Goal: Information Seeking & Learning: Understand process/instructions

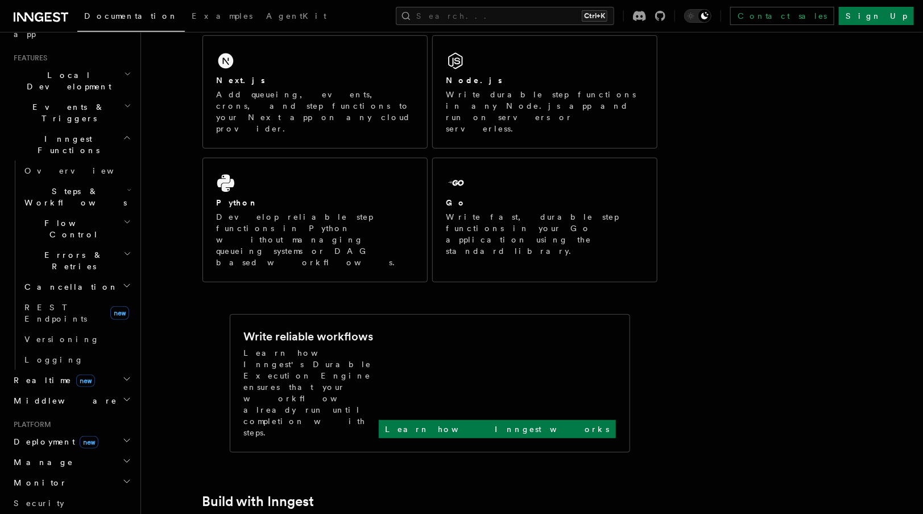
scroll to position [235, 0]
click at [59, 436] on span "Deployment new" at bounding box center [53, 441] width 89 height 11
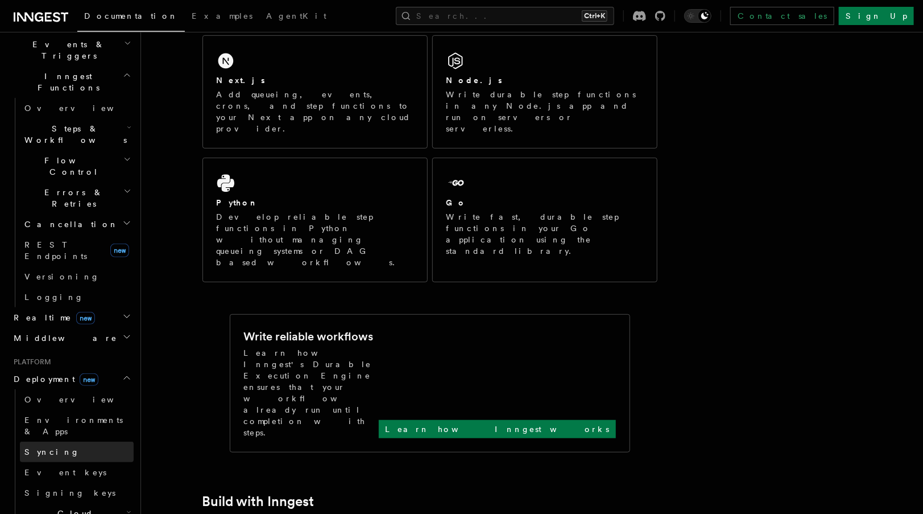
scroll to position [299, 0]
click at [60, 506] on span "Cloud Providers new" at bounding box center [73, 517] width 106 height 23
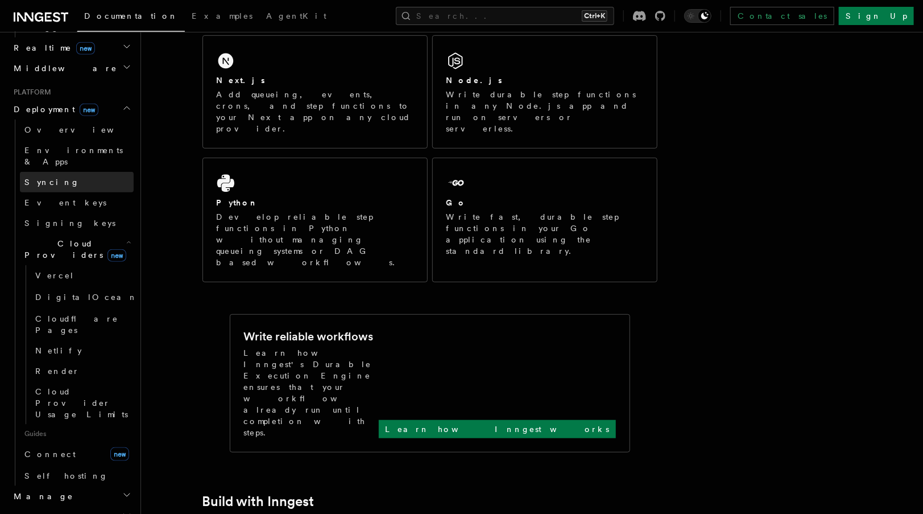
scroll to position [569, 0]
click at [69, 464] on link "Self hosting" at bounding box center [77, 474] width 114 height 20
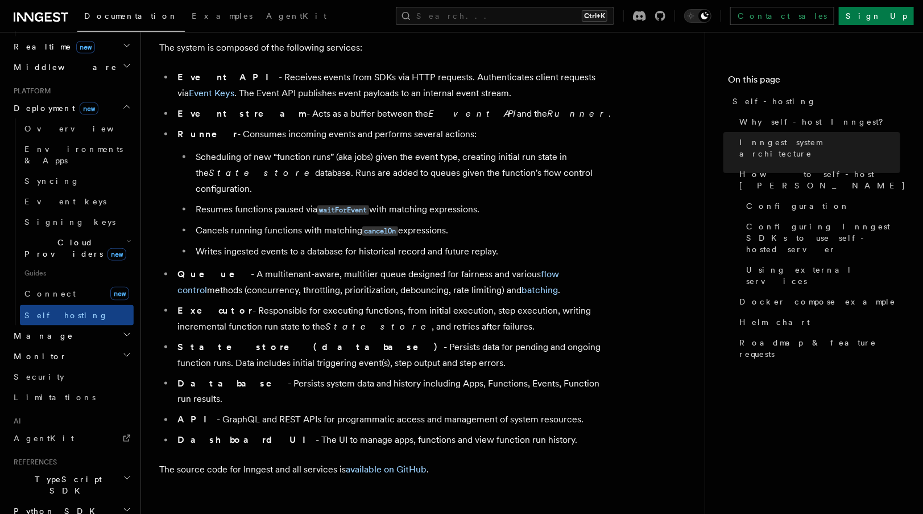
scroll to position [679, 0]
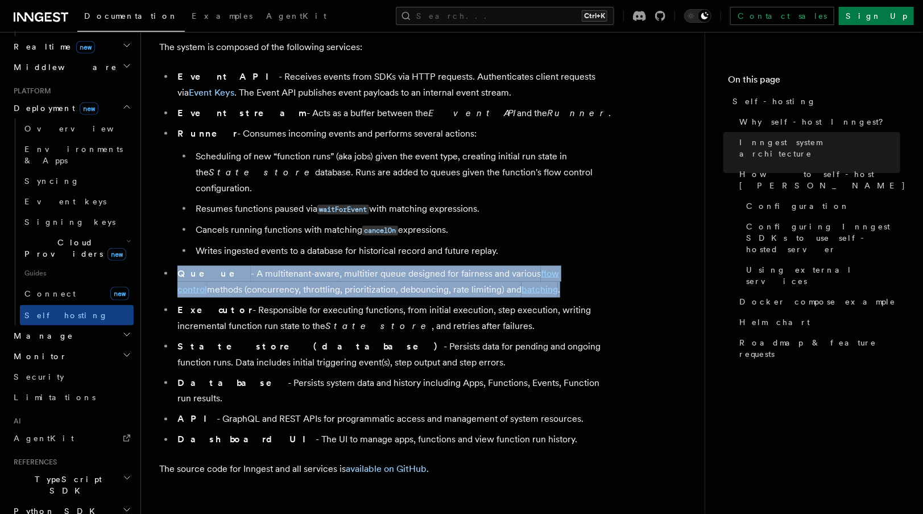
drag, startPoint x: 507, startPoint y: 280, endPoint x: 173, endPoint y: 249, distance: 335.3
click at [174, 266] on li "Queue - A multitenant-aware, multitier queue designed for fairness and various …" at bounding box center [394, 282] width 440 height 32
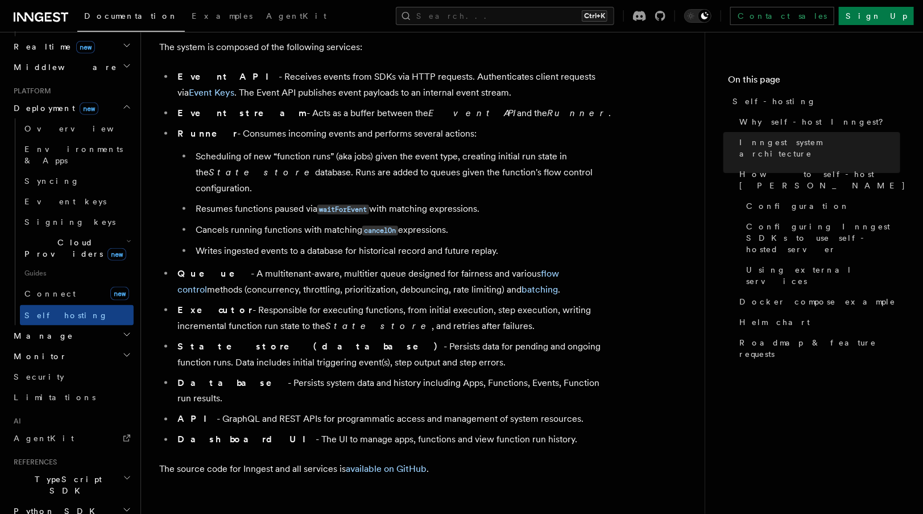
click at [192, 377] on strong "Database" at bounding box center [232, 382] width 110 height 11
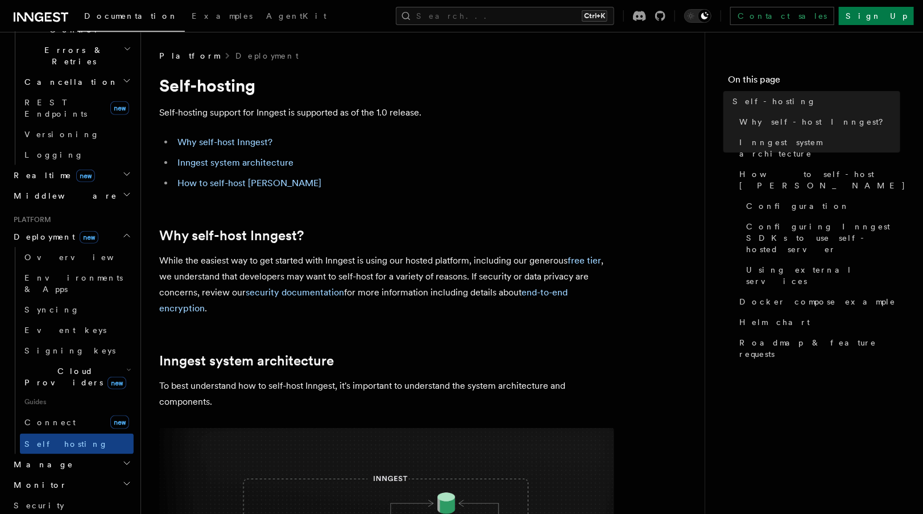
scroll to position [438, 0]
click at [55, 420] on span "Connect" at bounding box center [49, 424] width 51 height 9
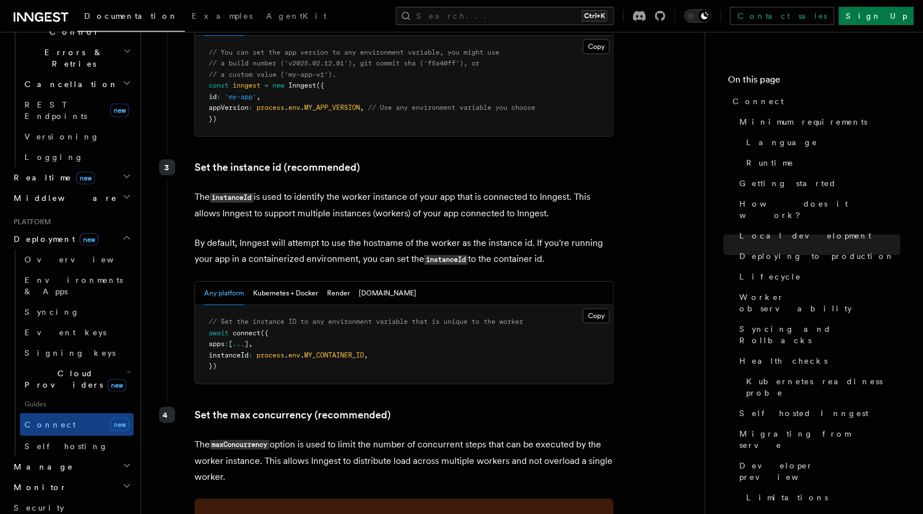
scroll to position [2045, 0]
click at [297, 281] on button "Kubernetes + Docker" at bounding box center [285, 292] width 65 height 23
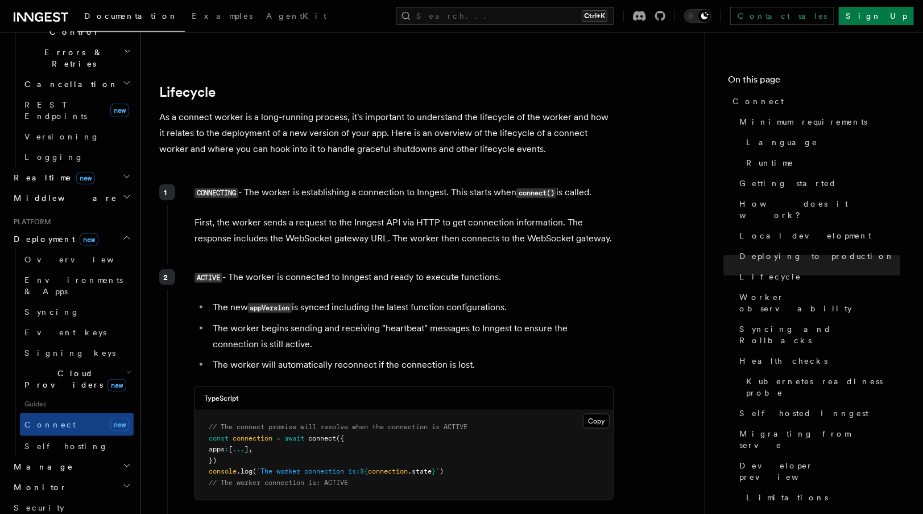
scroll to position [2688, 0]
